Goal: Check status: Check status

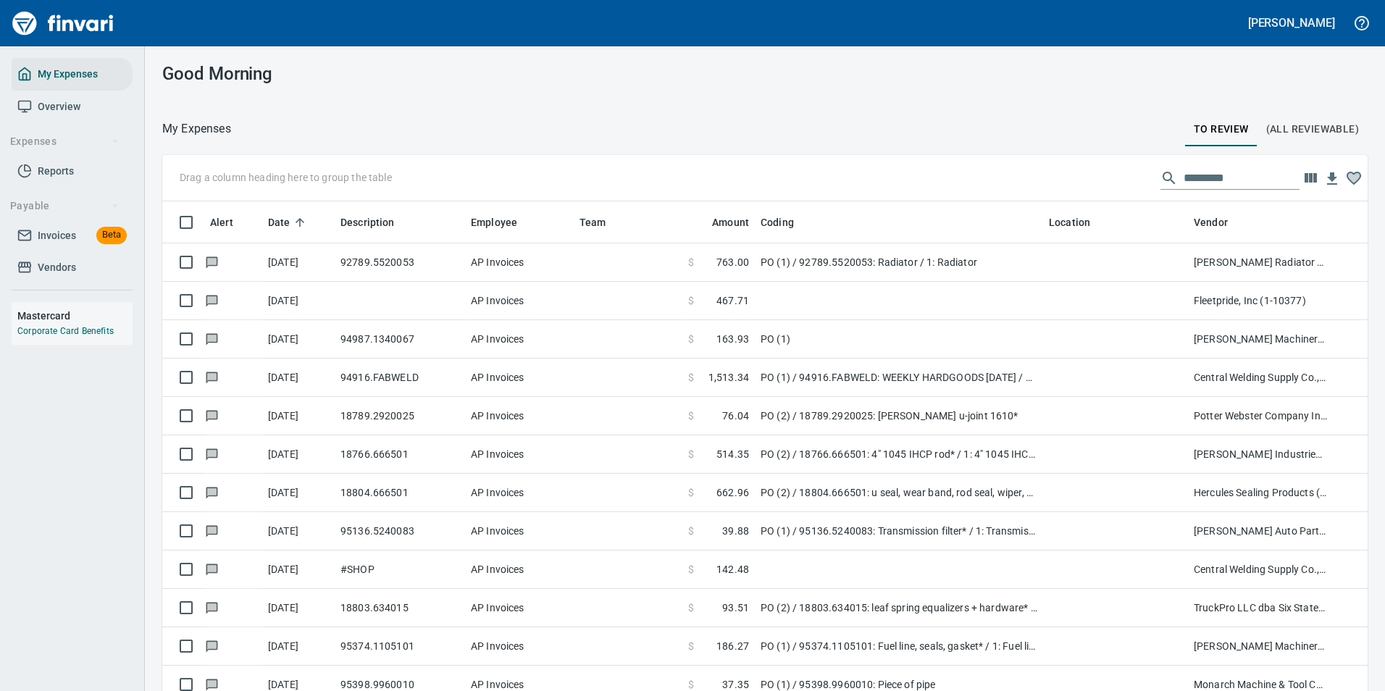
scroll to position [521, 1173]
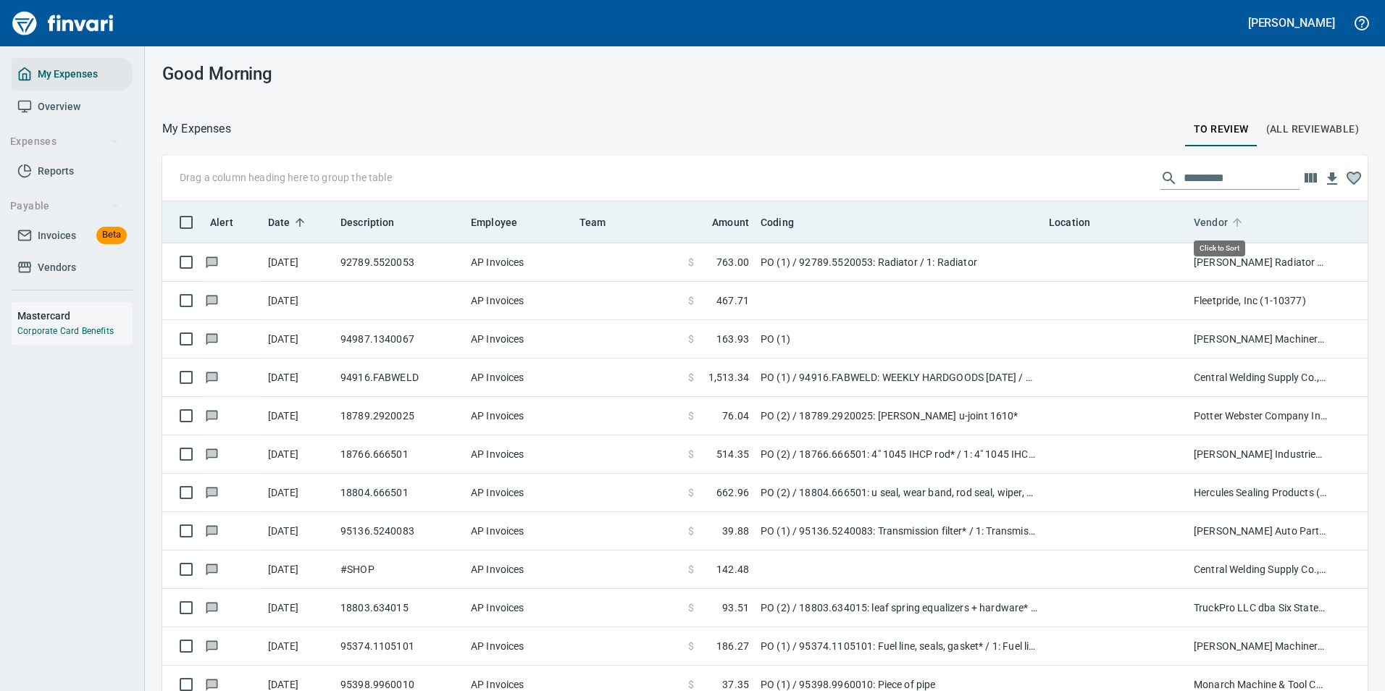
click at [1240, 223] on icon at bounding box center [1237, 222] width 13 height 13
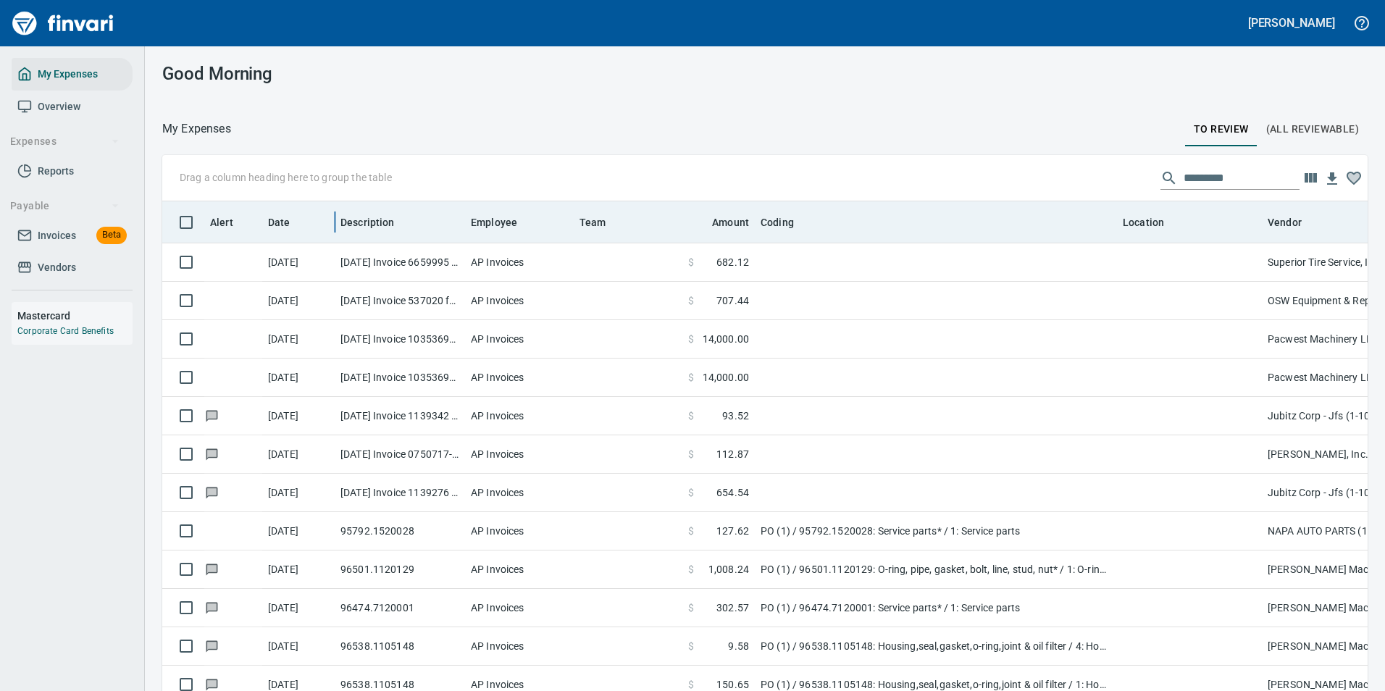
scroll to position [510, 1173]
click at [291, 220] on span "Date" at bounding box center [288, 222] width 41 height 17
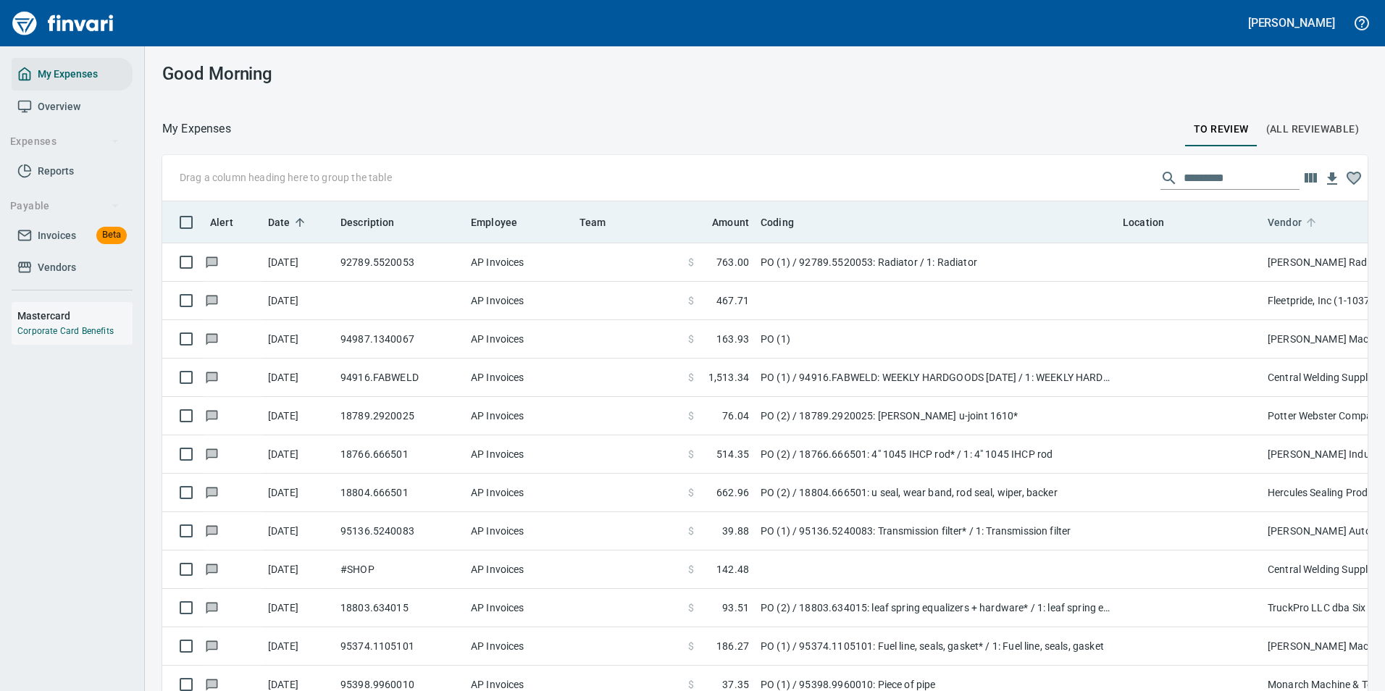
drag, startPoint x: 1306, startPoint y: 223, endPoint x: 1290, endPoint y: 224, distance: 16.0
click at [1307, 223] on icon at bounding box center [1311, 222] width 13 height 13
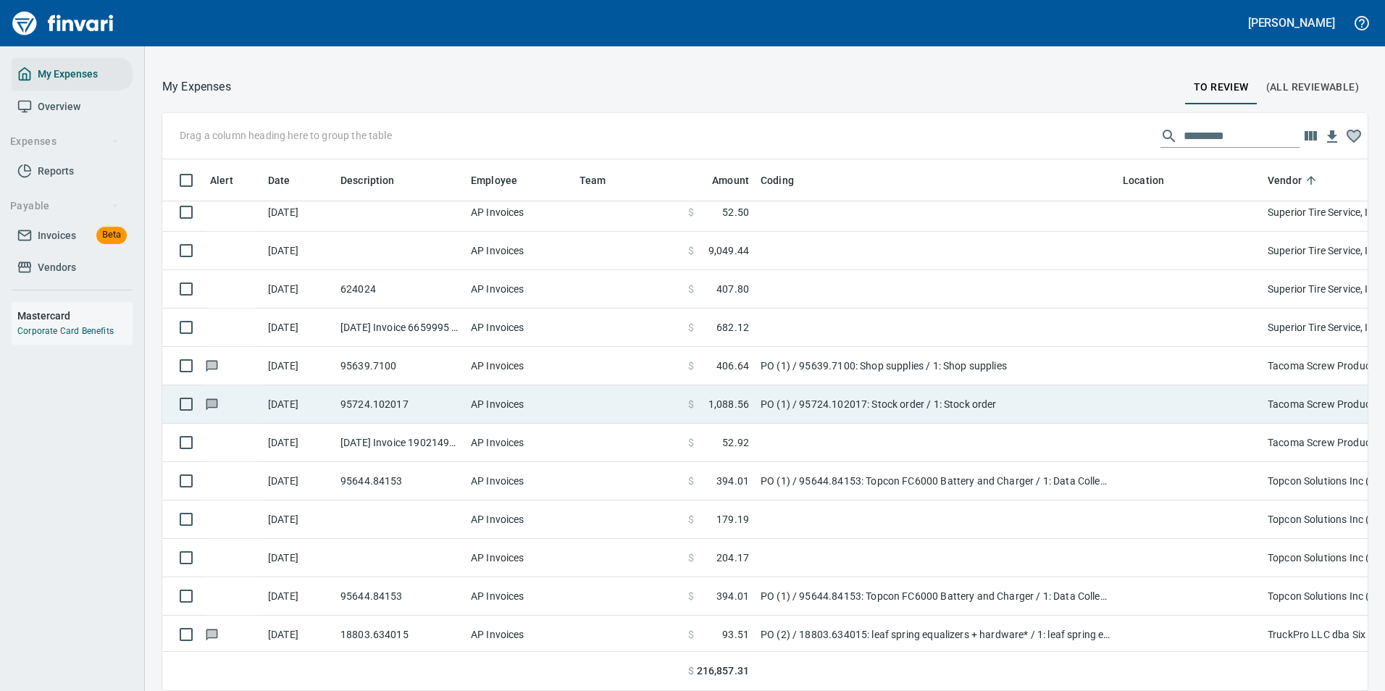
scroll to position [7001, 0]
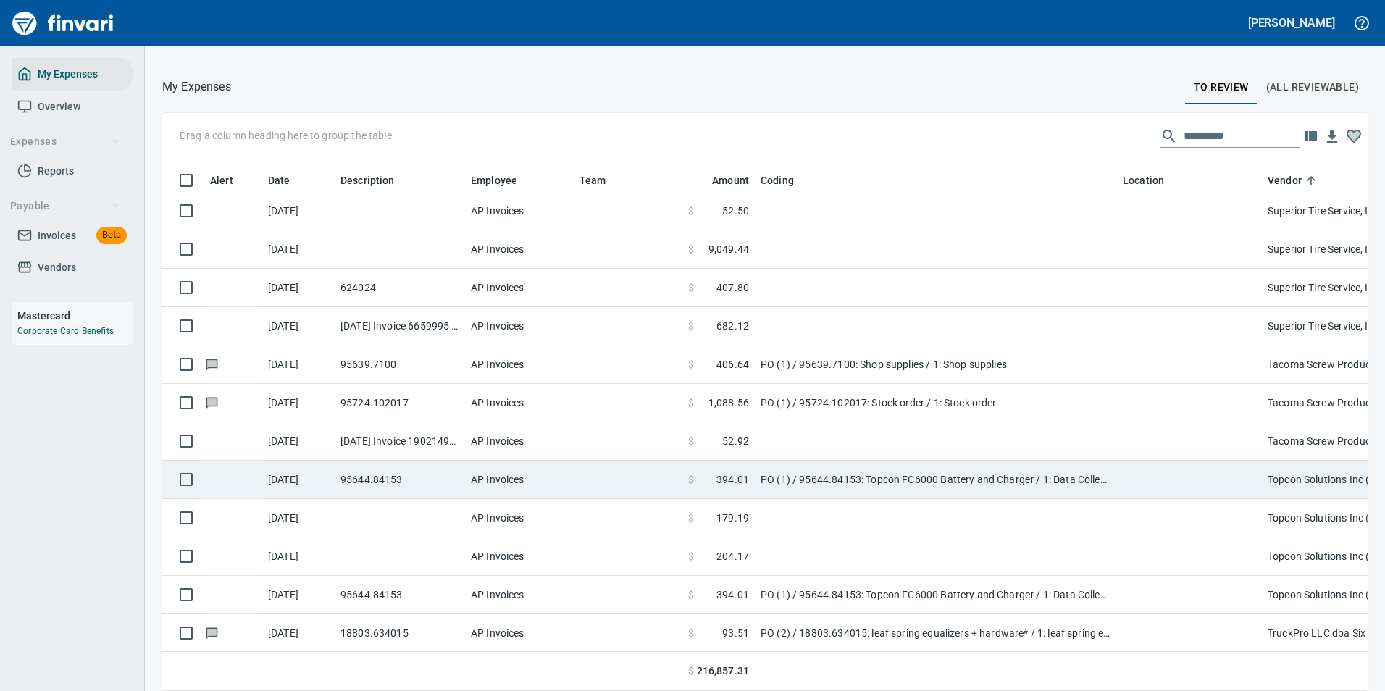
click at [854, 490] on td "PO (1) / 95644.84153: Topcon FC6000 Battery and Charger / 1: Data Collector bat…" at bounding box center [936, 480] width 362 height 38
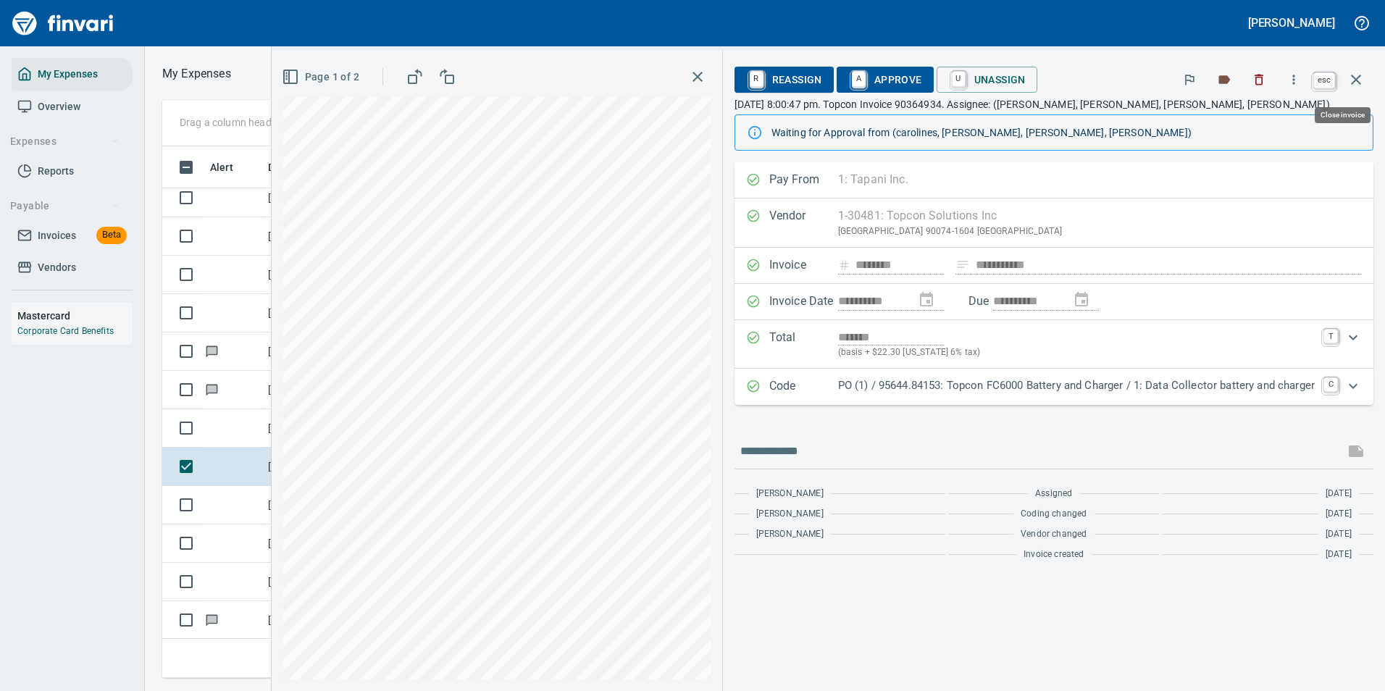
scroll to position [510, 822]
click at [1354, 83] on icon "button" at bounding box center [1356, 79] width 17 height 17
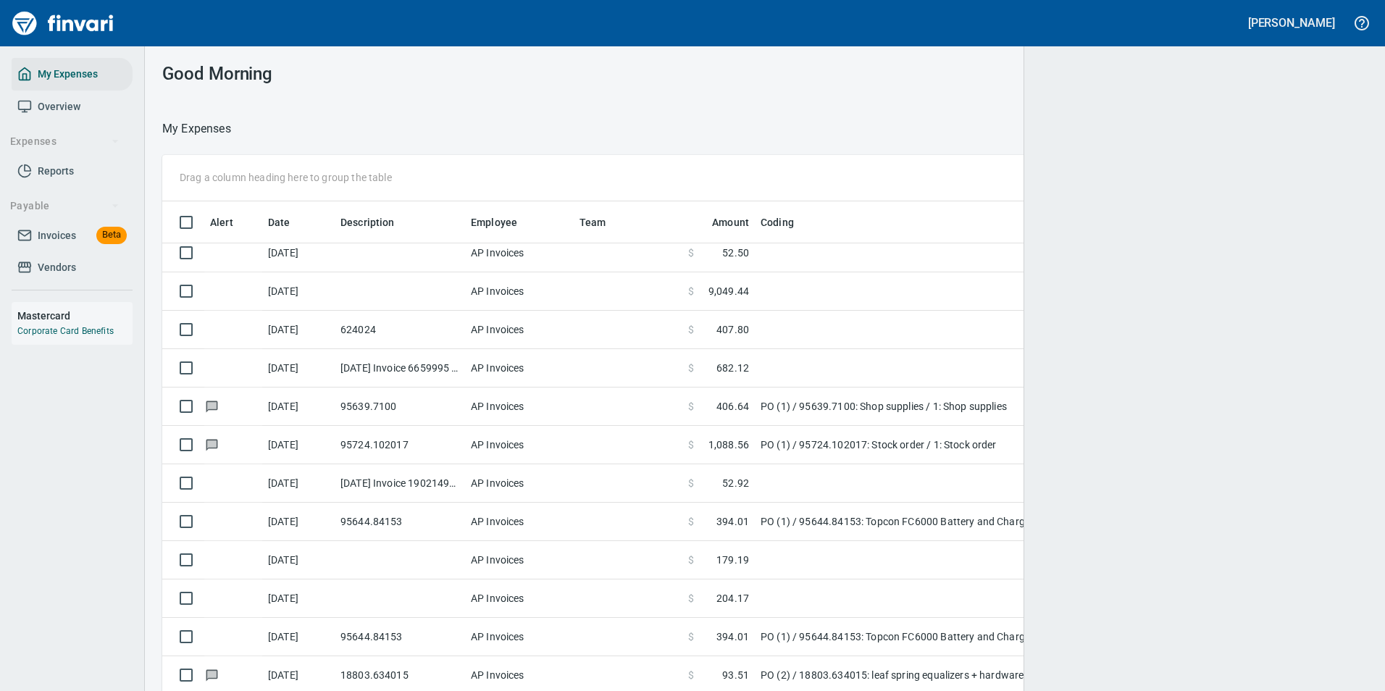
scroll to position [1, 1]
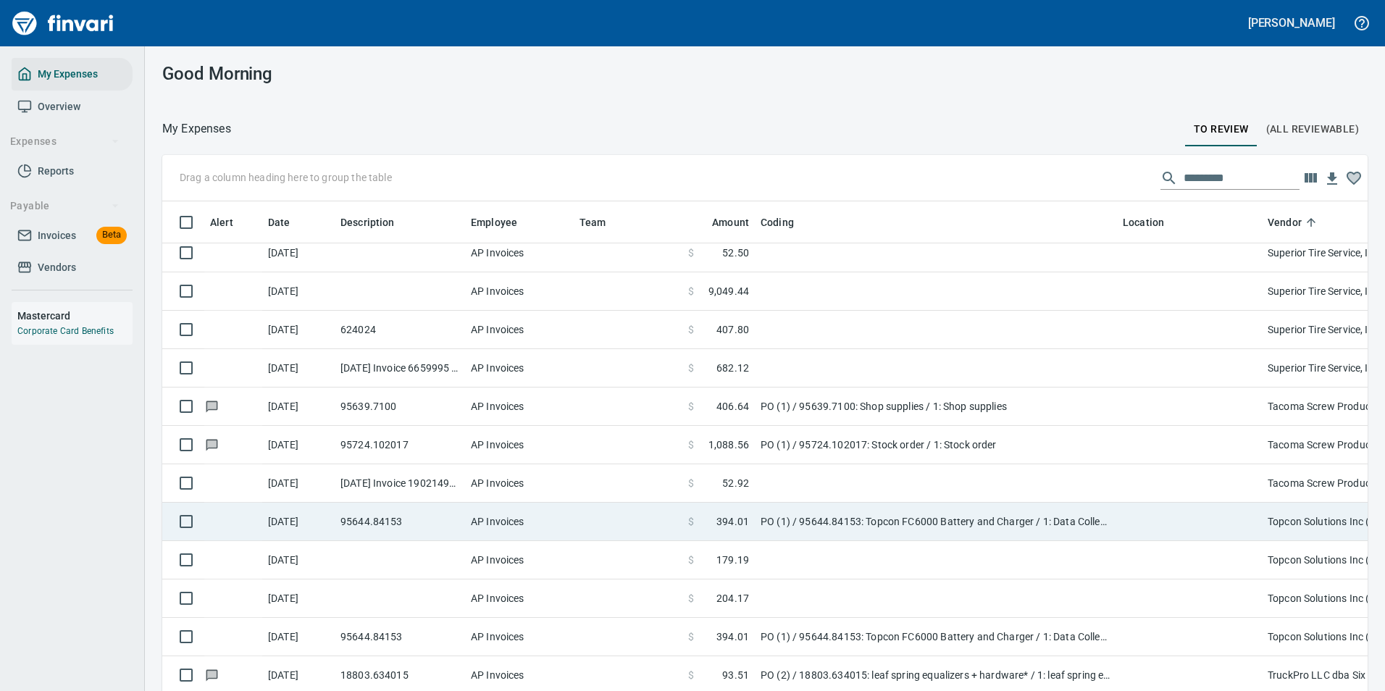
click at [747, 534] on td "$ 394.01" at bounding box center [719, 522] width 72 height 38
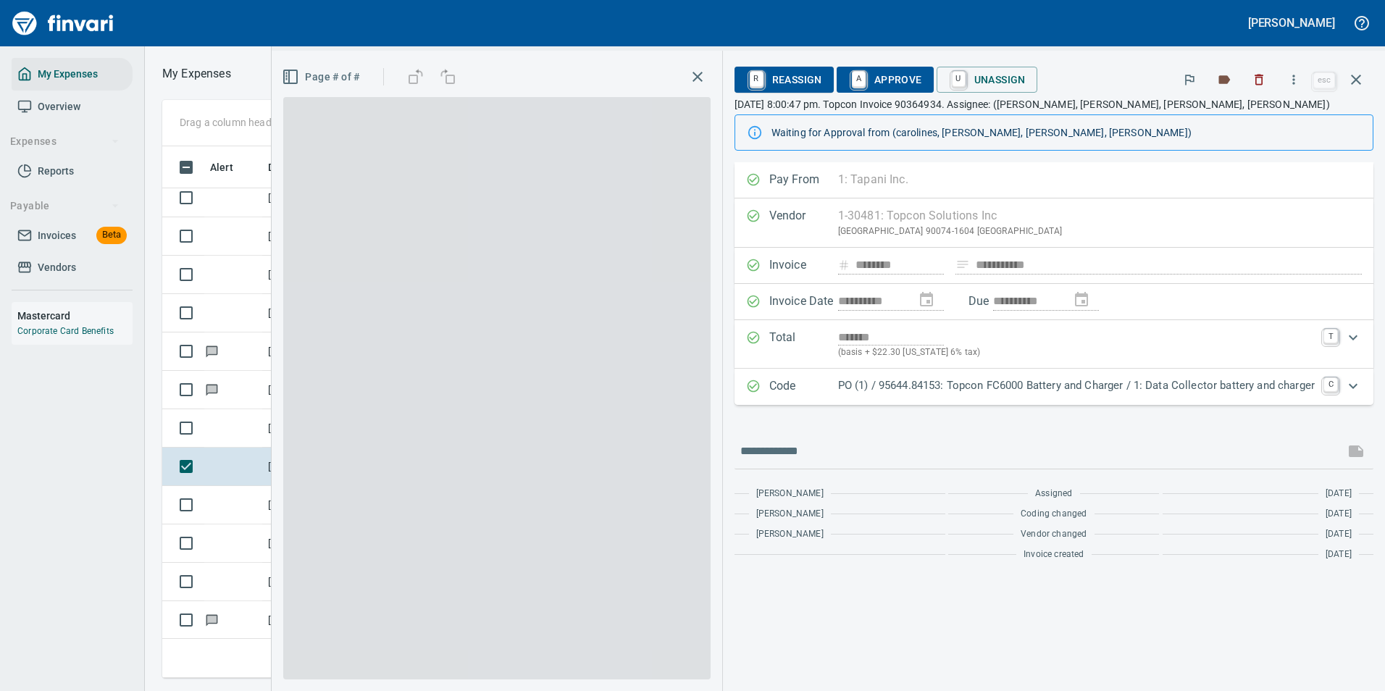
scroll to position [510, 822]
